Goal: Information Seeking & Learning: Learn about a topic

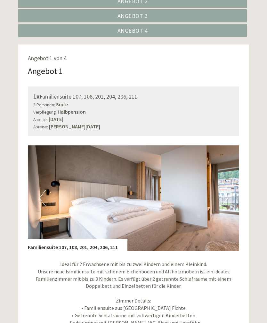
scroll to position [395, 0]
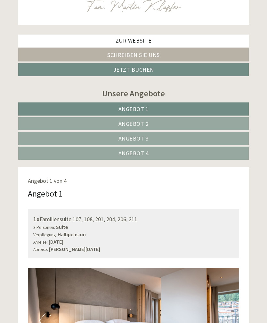
click at [233, 122] on link "Angebot 2" at bounding box center [133, 123] width 230 height 13
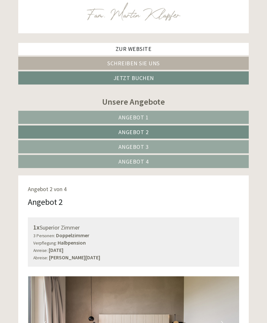
click at [224, 118] on link "Angebot 1" at bounding box center [133, 117] width 230 height 13
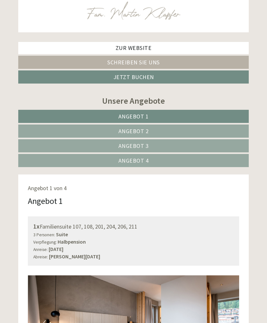
click at [228, 136] on link "Angebot 2" at bounding box center [133, 131] width 230 height 13
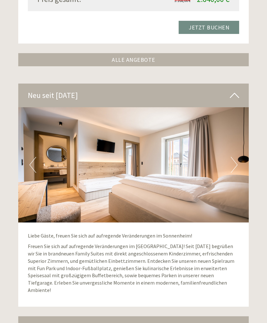
scroll to position [824, 0]
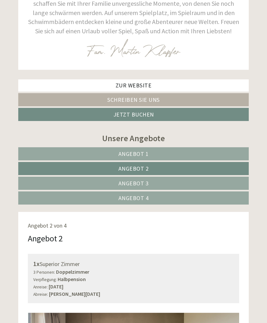
click at [240, 154] on link "Angebot 1" at bounding box center [133, 153] width 230 height 13
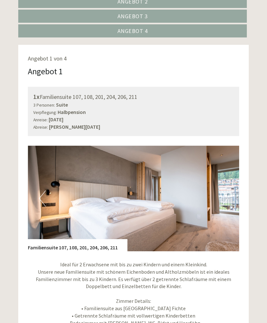
scroll to position [457, 0]
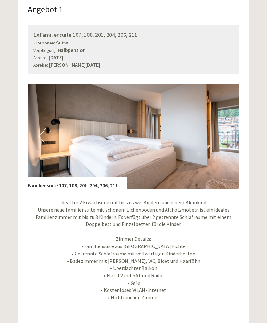
click at [232, 144] on img at bounding box center [133, 137] width 211 height 106
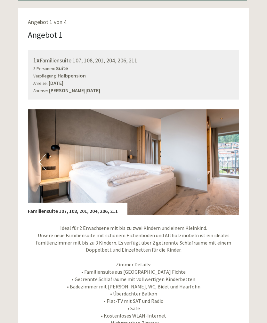
scroll to position [431, 0]
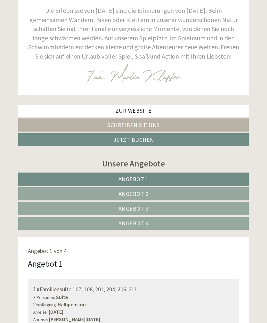
click at [218, 189] on link "Angebot 2" at bounding box center [133, 193] width 230 height 13
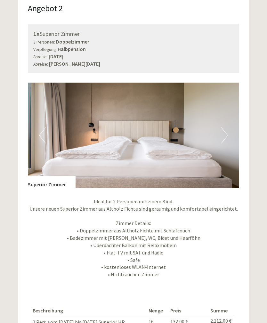
click at [222, 133] on button "Next" at bounding box center [224, 136] width 7 height 16
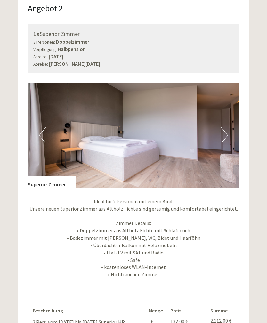
click at [228, 133] on button "Next" at bounding box center [224, 135] width 7 height 16
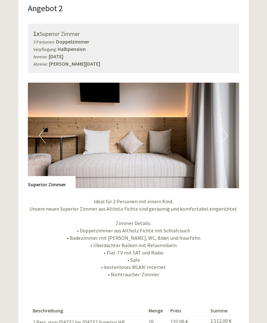
click at [222, 137] on button "Next" at bounding box center [224, 135] width 7 height 16
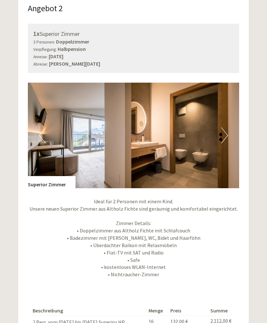
click at [226, 136] on button "Next" at bounding box center [224, 135] width 7 height 16
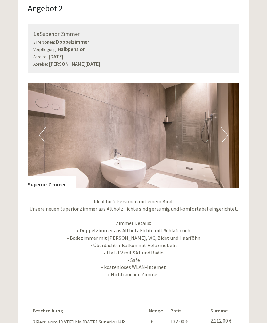
click at [227, 135] on button "Next" at bounding box center [224, 135] width 7 height 16
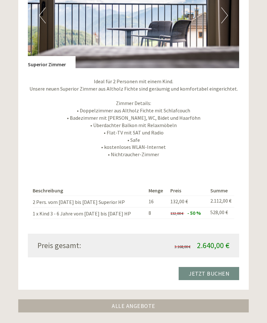
scroll to position [611, 0]
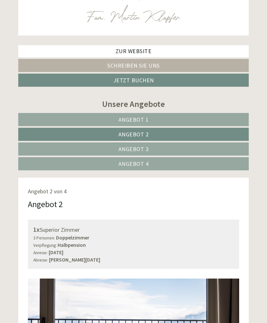
click at [229, 144] on link "Angebot 3" at bounding box center [133, 148] width 230 height 13
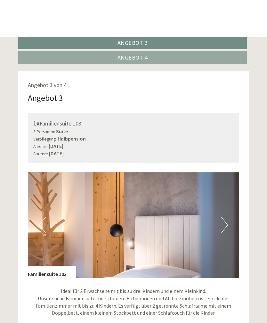
scroll to position [321, 0]
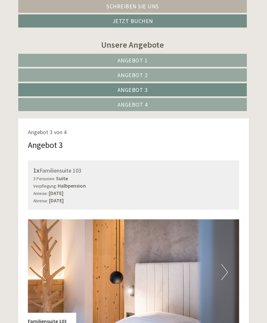
click at [226, 100] on link "Angebot 4" at bounding box center [132, 104] width 229 height 13
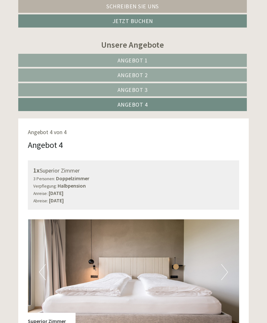
scroll to position [374, 0]
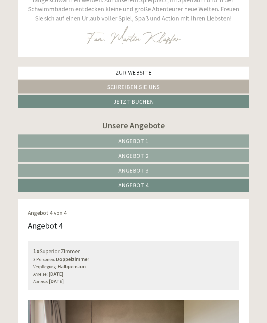
click at [232, 141] on link "Angebot 1" at bounding box center [133, 140] width 230 height 13
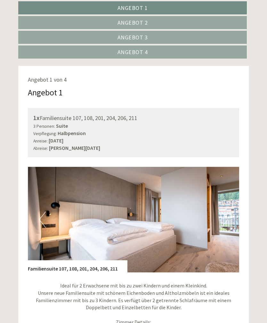
click at [221, 23] on link "Angebot 2" at bounding box center [132, 22] width 229 height 13
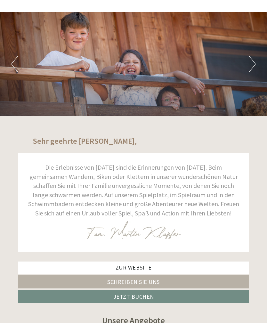
scroll to position [0, 0]
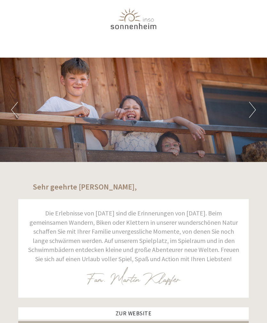
click at [241, 110] on div "Previous Next 1 2 3 4 5 6 7" at bounding box center [133, 110] width 267 height 104
click at [250, 106] on button "Next" at bounding box center [252, 110] width 7 height 16
